Goal: Navigation & Orientation: Find specific page/section

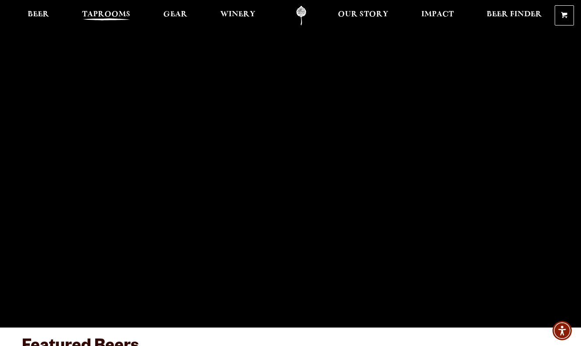
click at [117, 13] on span "Taprooms" at bounding box center [106, 14] width 48 height 7
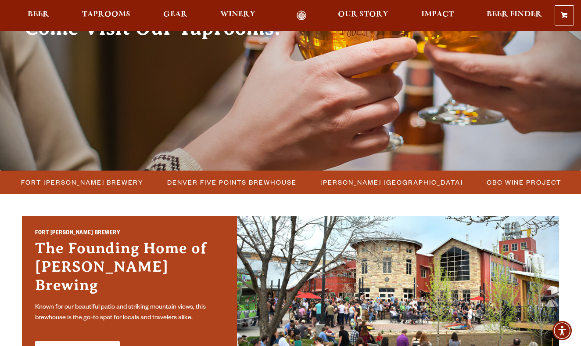
scroll to position [124, 0]
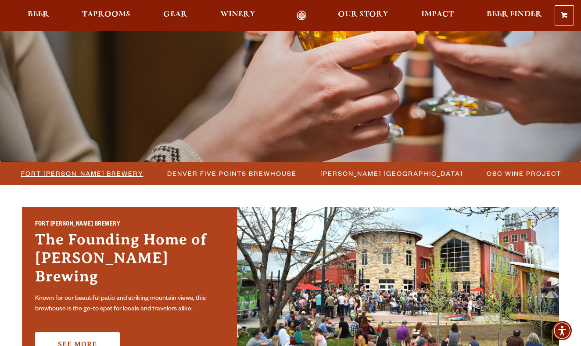
click at [111, 174] on span "Fort [PERSON_NAME] Brewery" at bounding box center [82, 173] width 123 height 13
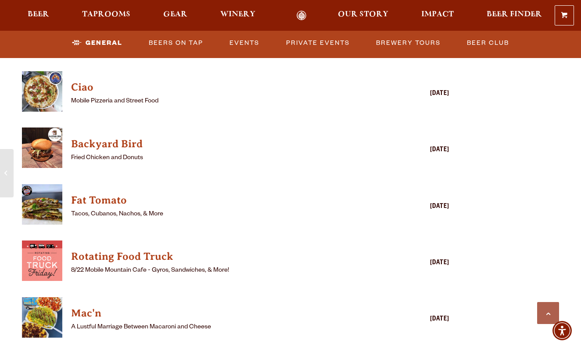
scroll to position [920, 0]
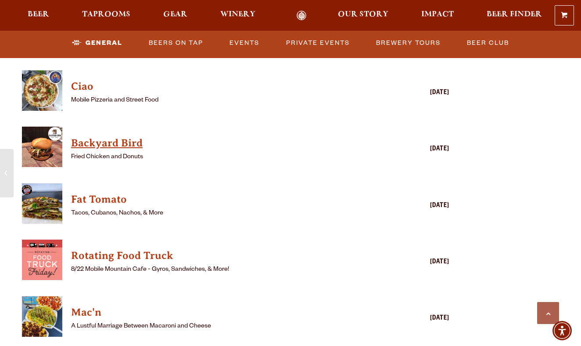
click at [110, 136] on h4 "Backyard Bird" at bounding box center [223, 143] width 304 height 14
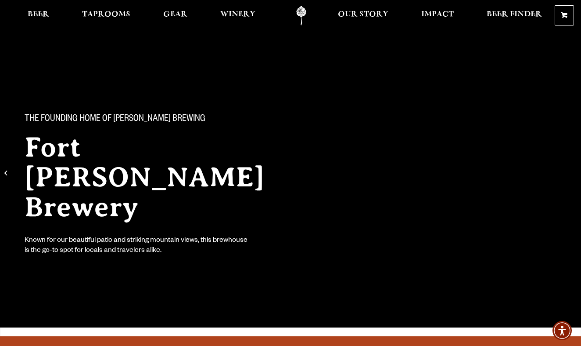
scroll to position [0, 0]
click at [518, 11] on span "Beer Finder" at bounding box center [514, 14] width 55 height 7
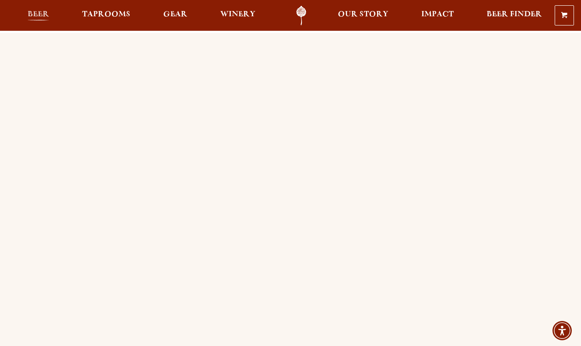
click at [46, 16] on span "Beer" at bounding box center [39, 14] width 22 height 7
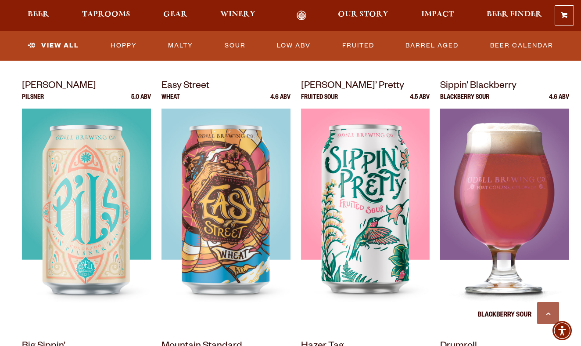
scroll to position [616, 0]
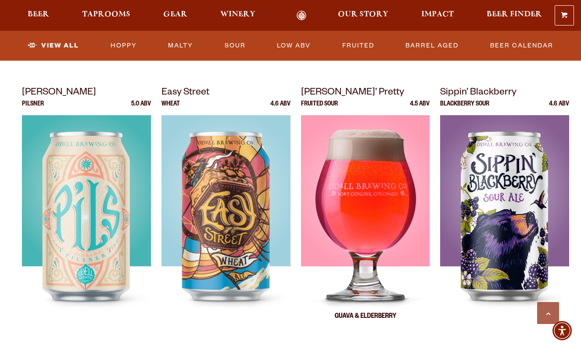
click at [405, 181] on img at bounding box center [365, 225] width 129 height 220
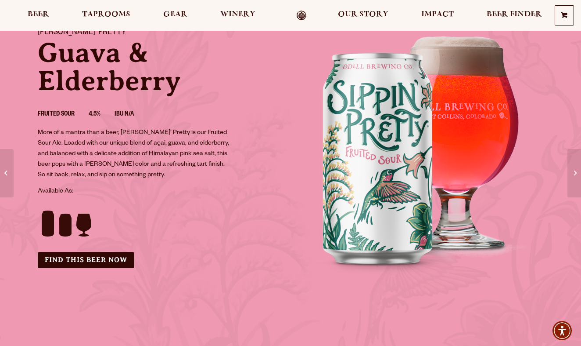
scroll to position [46, 0]
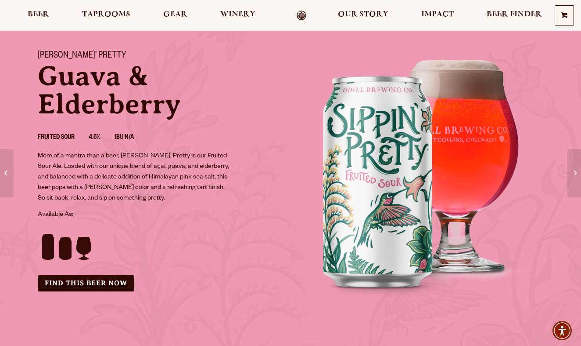
click at [94, 285] on link "Find this Beer Now" at bounding box center [86, 283] width 97 height 16
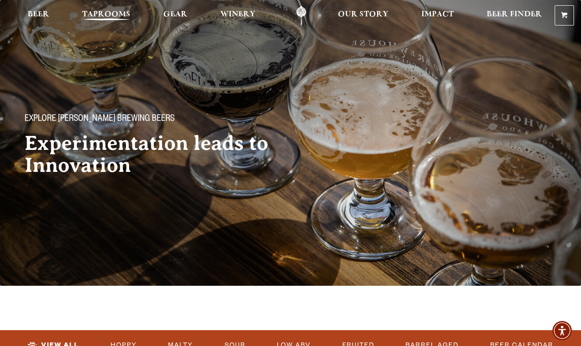
click at [108, 15] on span "Taprooms" at bounding box center [106, 14] width 48 height 7
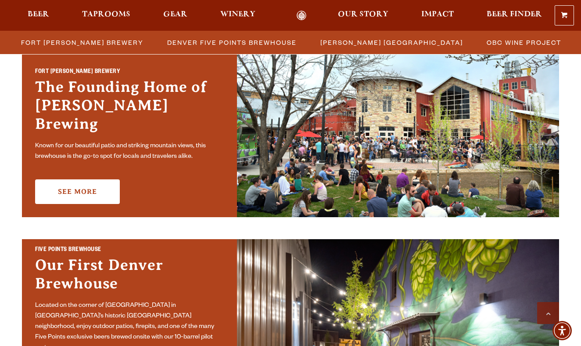
scroll to position [266, 0]
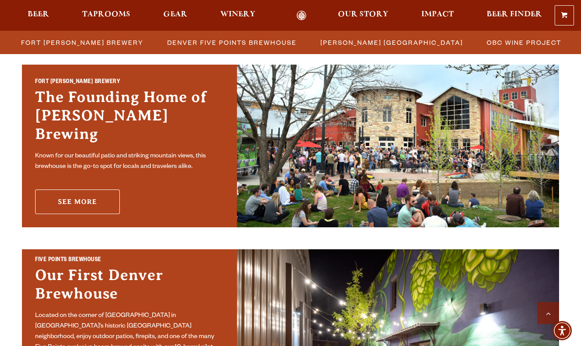
click at [87, 191] on link "See More" at bounding box center [77, 201] width 85 height 25
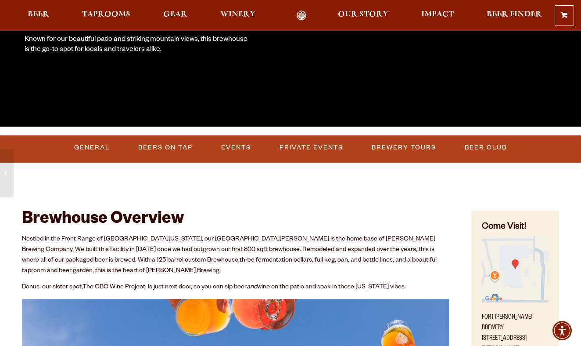
scroll to position [191, 0]
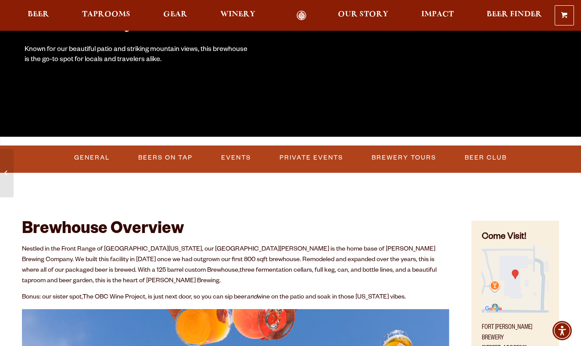
click at [505, 274] on img "Find on Google Maps (opens in a new window)" at bounding box center [515, 279] width 67 height 67
